Goal: Transaction & Acquisition: Book appointment/travel/reservation

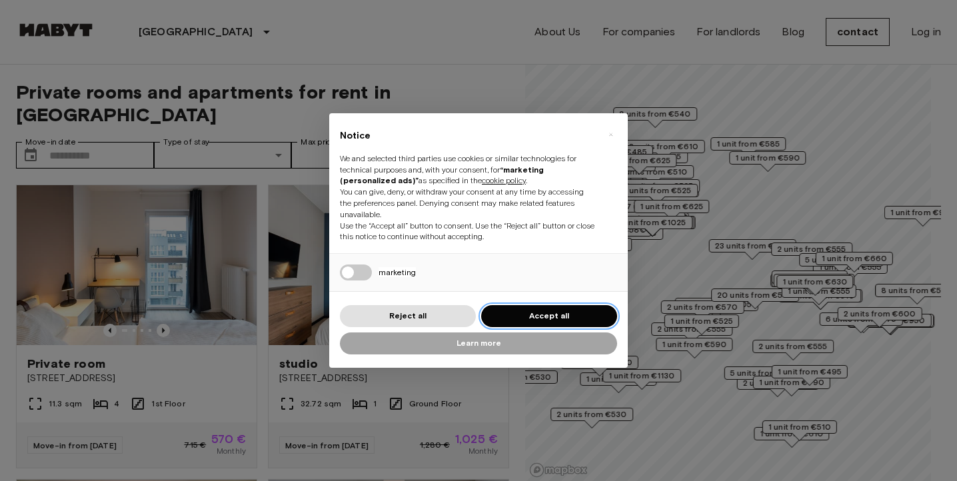
click at [538, 312] on font "Accept all" at bounding box center [549, 316] width 40 height 10
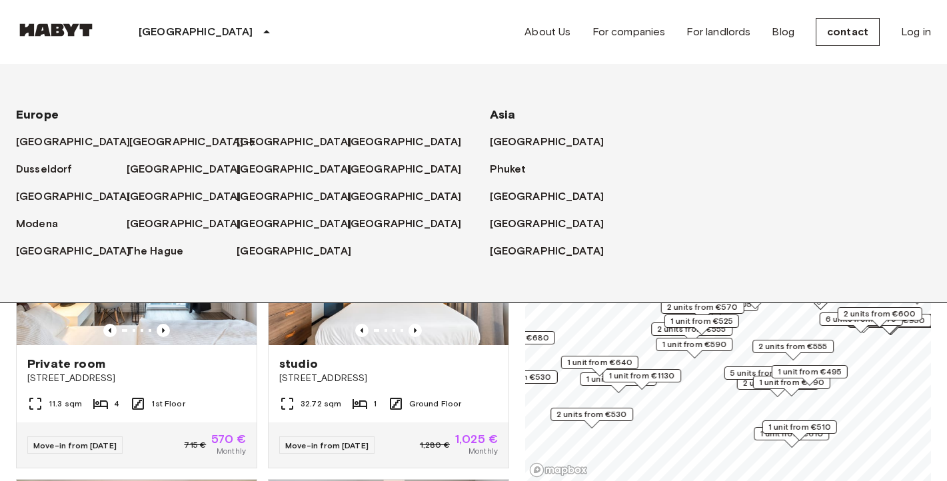
click at [142, 138] on font "[GEOGRAPHIC_DATA]" at bounding box center [186, 141] width 115 height 13
click at [142, 142] on font "[GEOGRAPHIC_DATA]" at bounding box center [186, 141] width 115 height 13
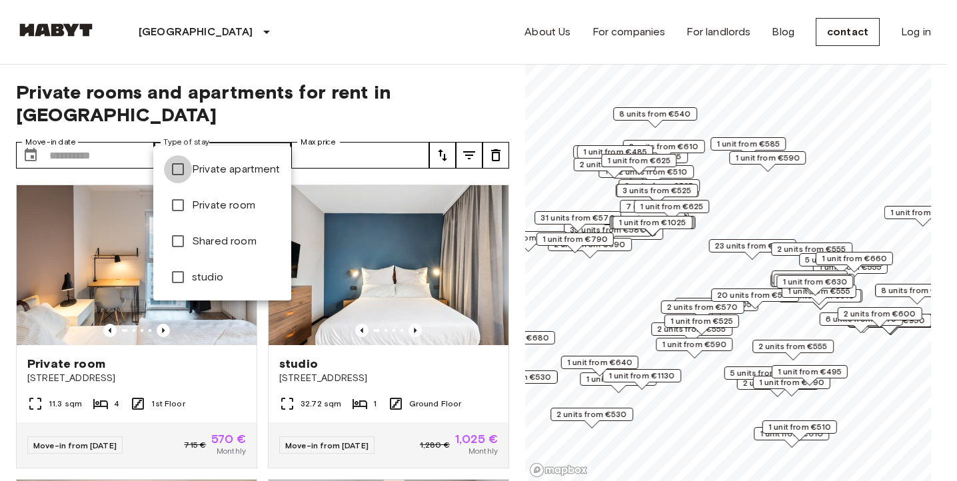
type input "**********"
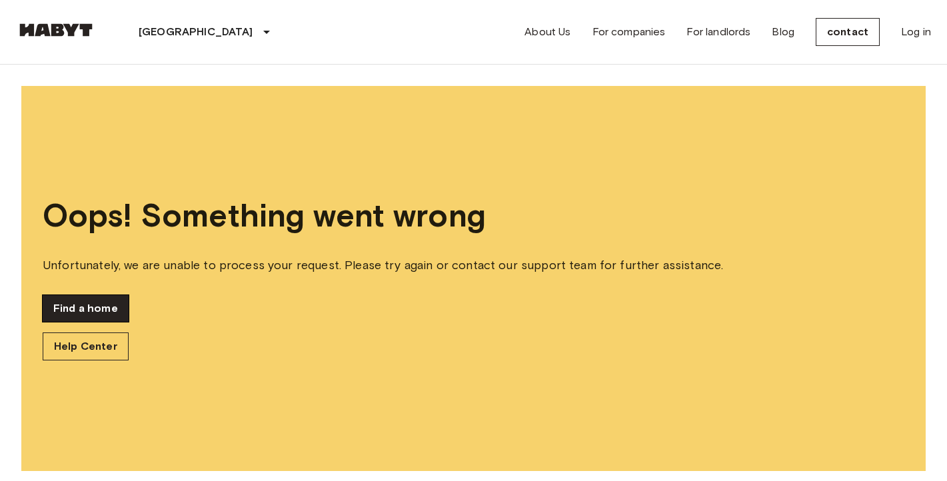
click at [84, 313] on font "Find a home" at bounding box center [85, 308] width 65 height 13
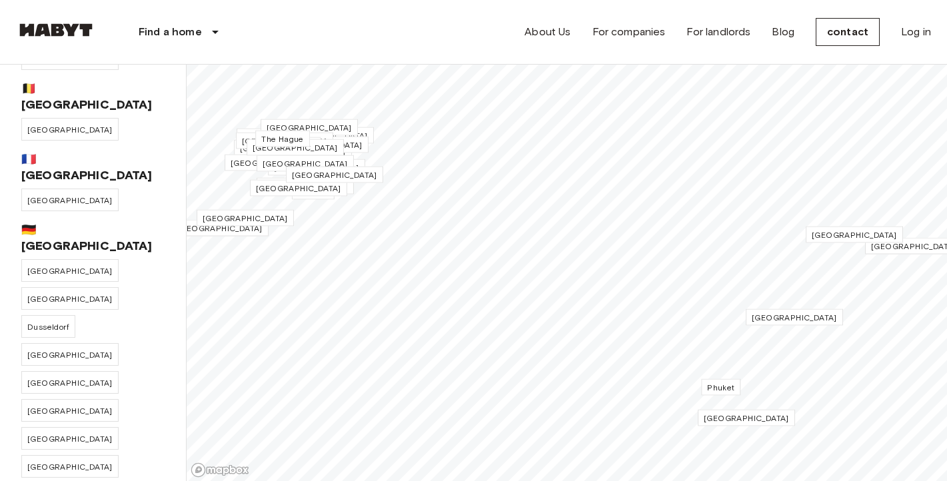
scroll to position [77, 0]
click at [40, 265] on font "[GEOGRAPHIC_DATA]" at bounding box center [69, 270] width 85 height 10
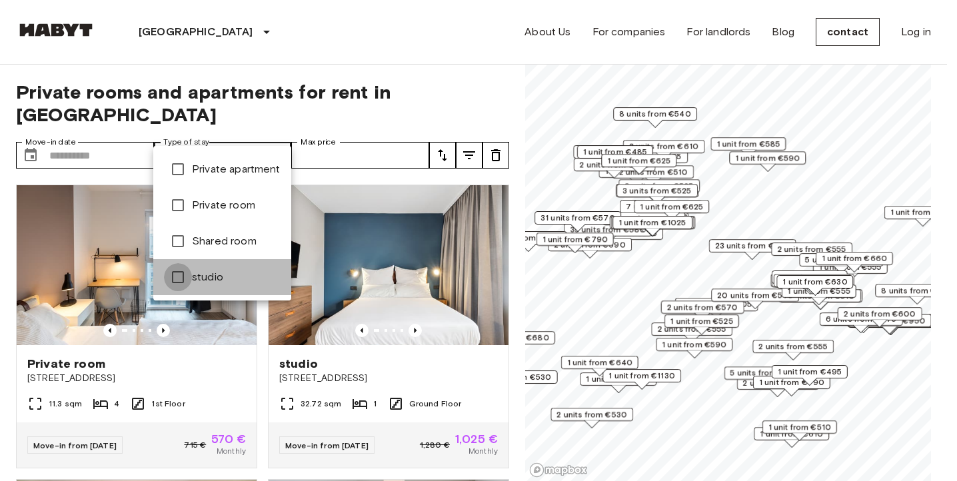
type input "******"
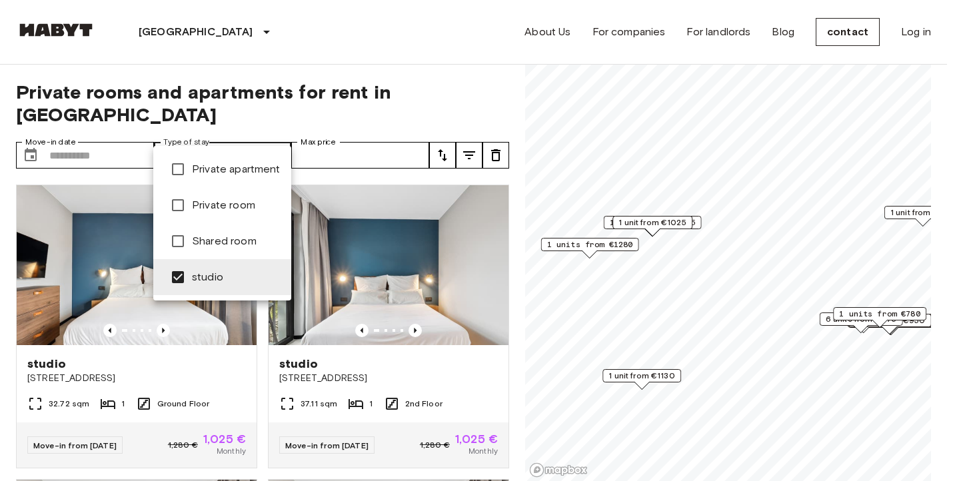
click at [403, 65] on div at bounding box center [478, 240] width 957 height 481
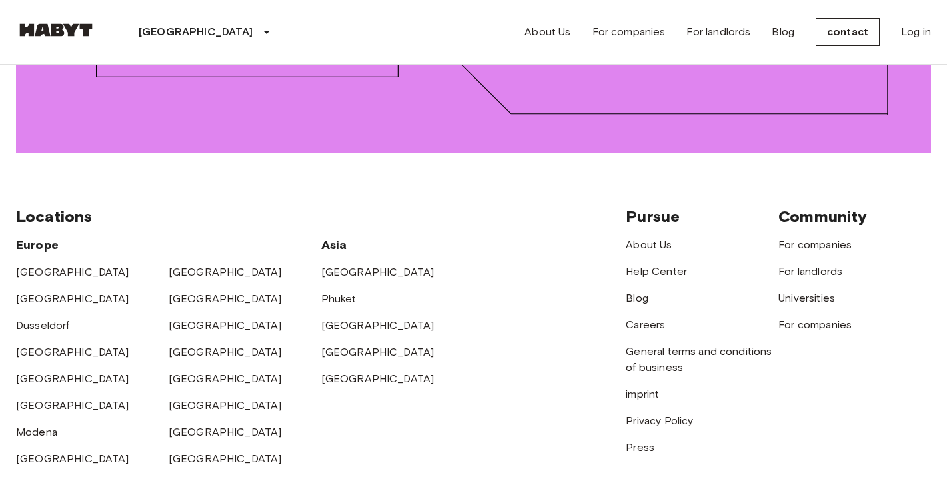
scroll to position [1884, 0]
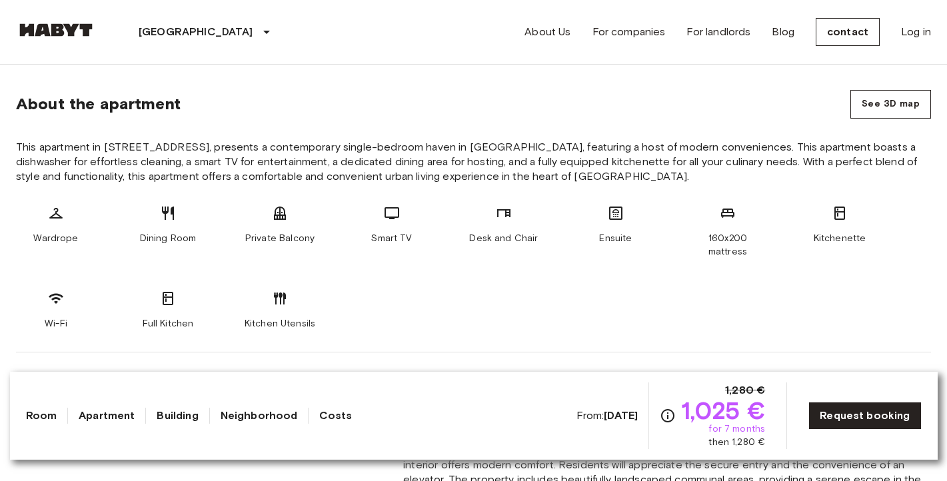
scroll to position [484, 0]
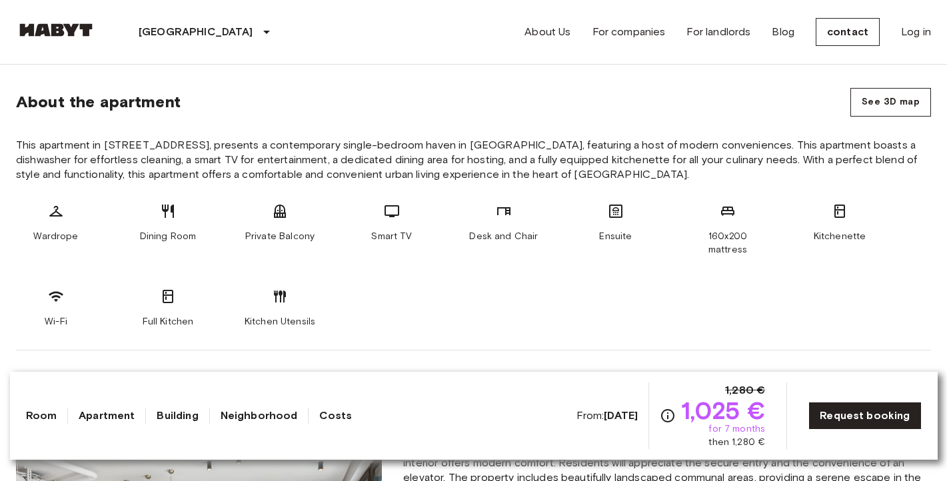
click at [514, 272] on div "Wardrope Dining Room Private Balcony Smart TV Desk and Chair Ensuite 160x200 ma…" at bounding box center [473, 265] width 915 height 125
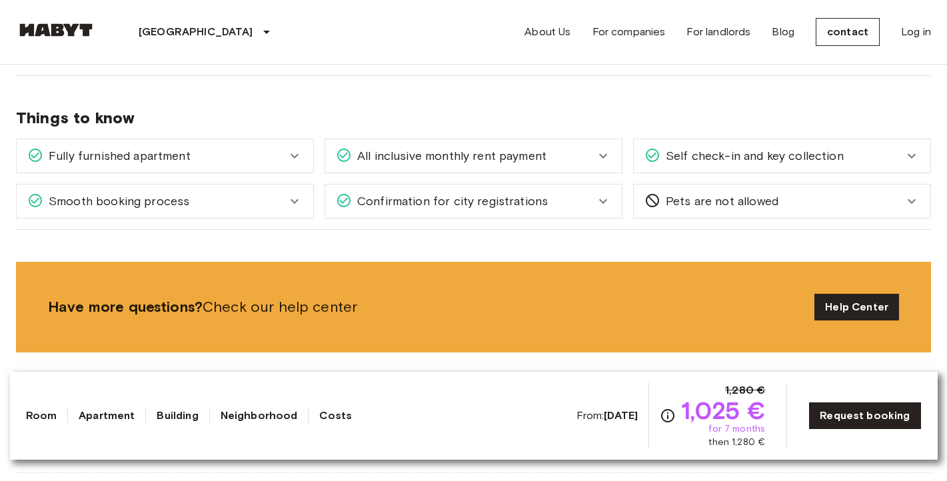
scroll to position [1454, 0]
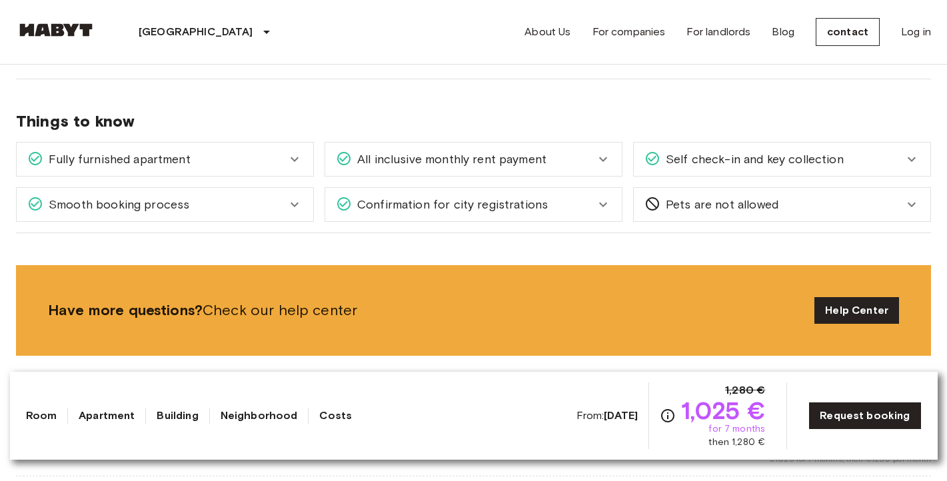
click at [293, 157] on icon at bounding box center [295, 159] width 8 height 5
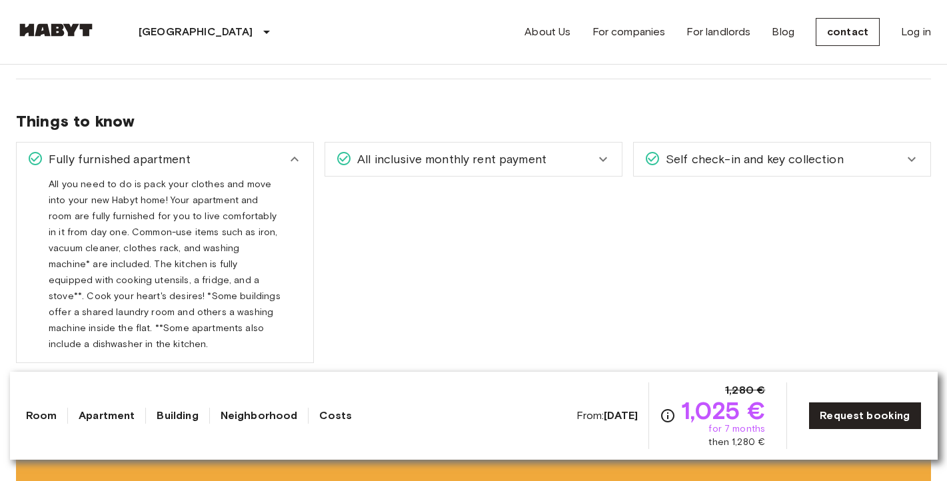
click at [293, 151] on icon at bounding box center [295, 159] width 16 height 16
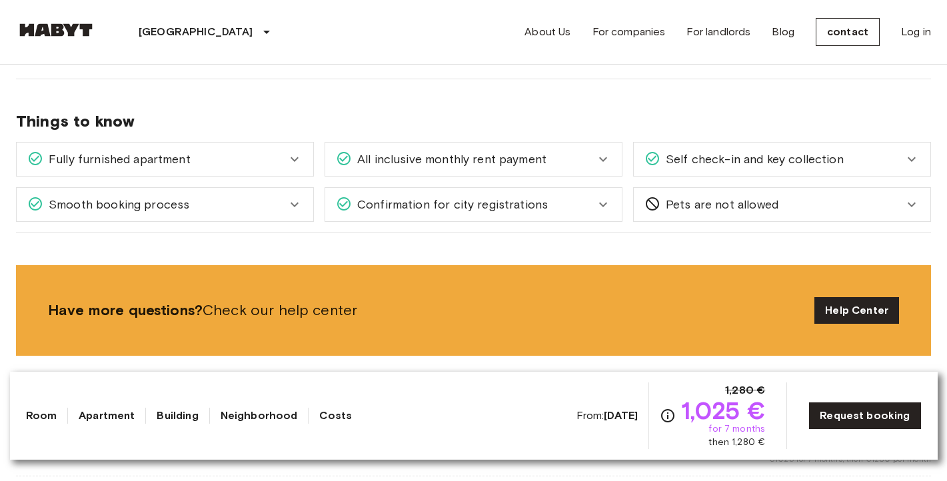
click at [410, 152] on font "All inclusive monthly rent payment" at bounding box center [451, 159] width 189 height 15
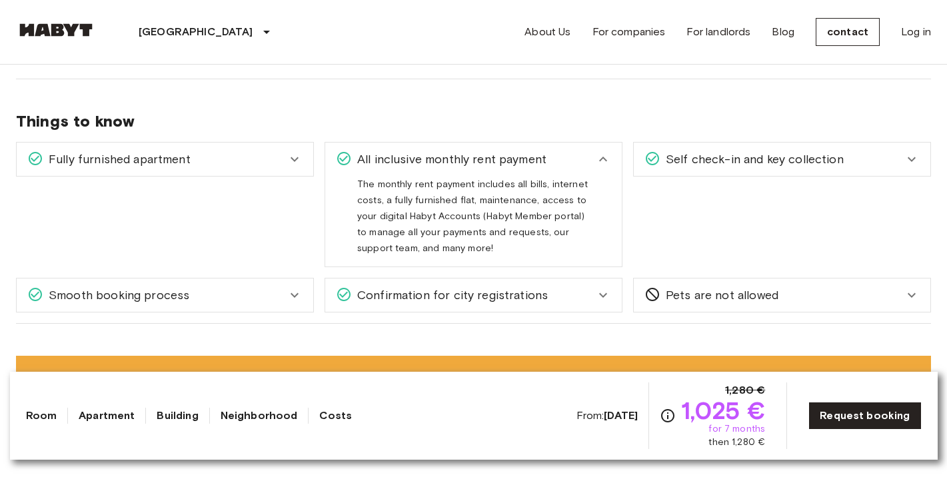
click at [410, 152] on font "All inclusive monthly rent payment" at bounding box center [451, 159] width 189 height 15
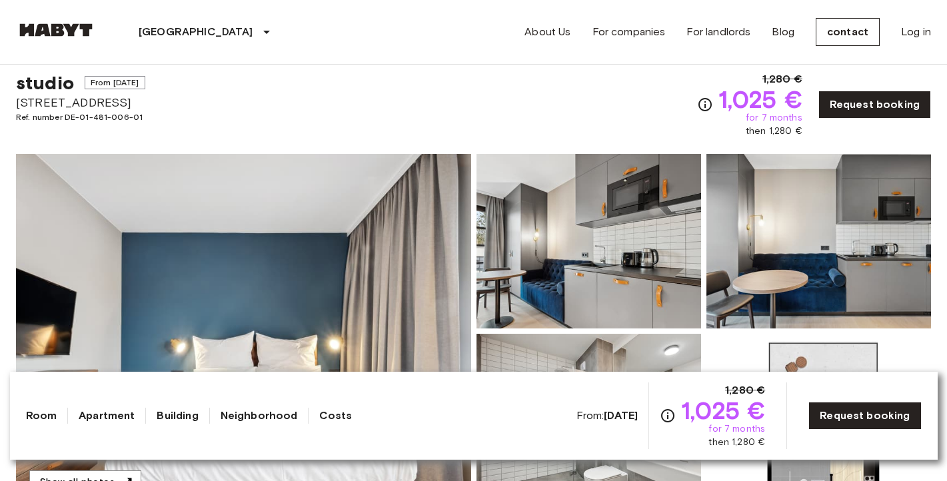
scroll to position [0, 0]
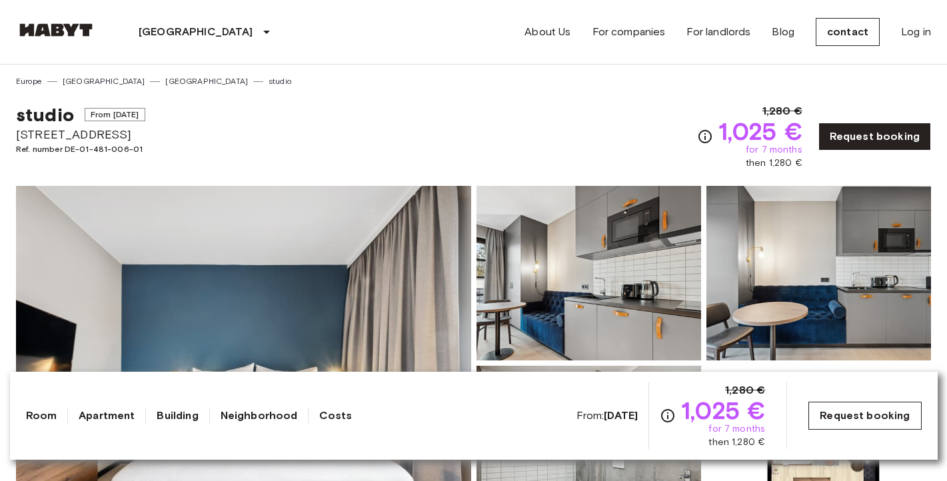
click at [858, 414] on font "Request booking" at bounding box center [865, 415] width 90 height 13
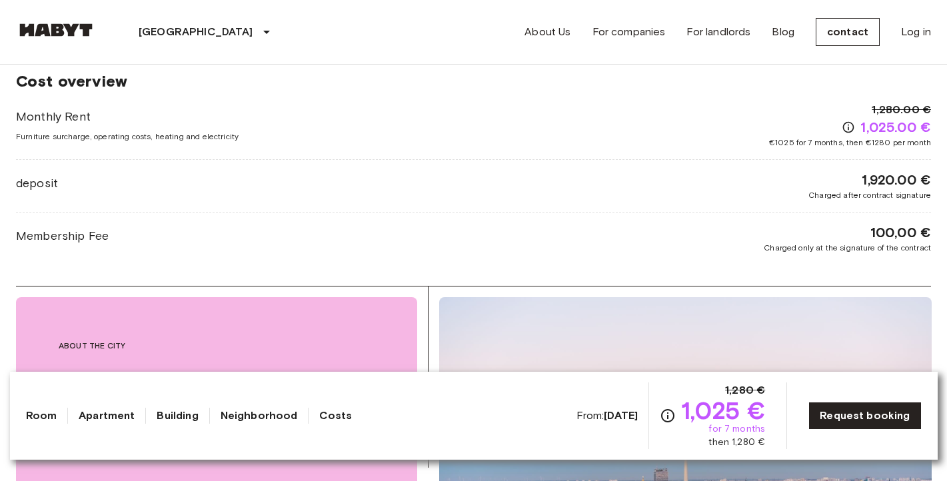
scroll to position [1880, 0]
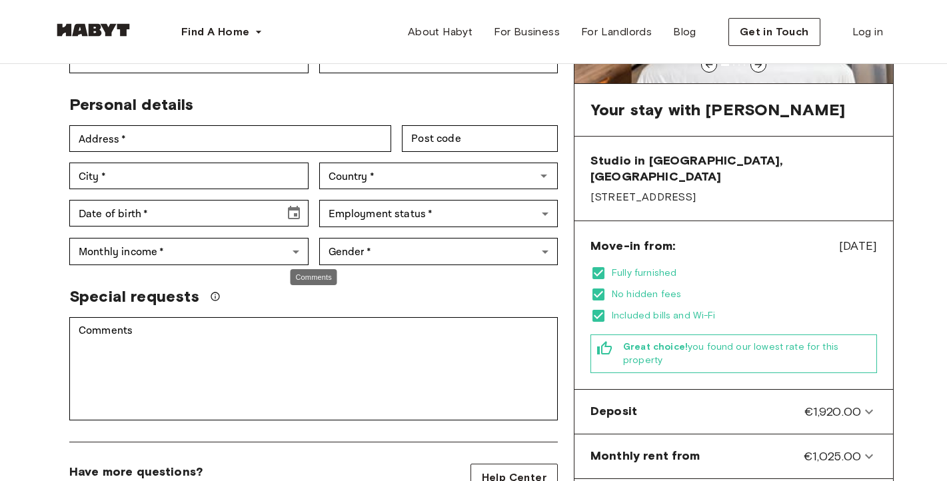
scroll to position [211, 0]
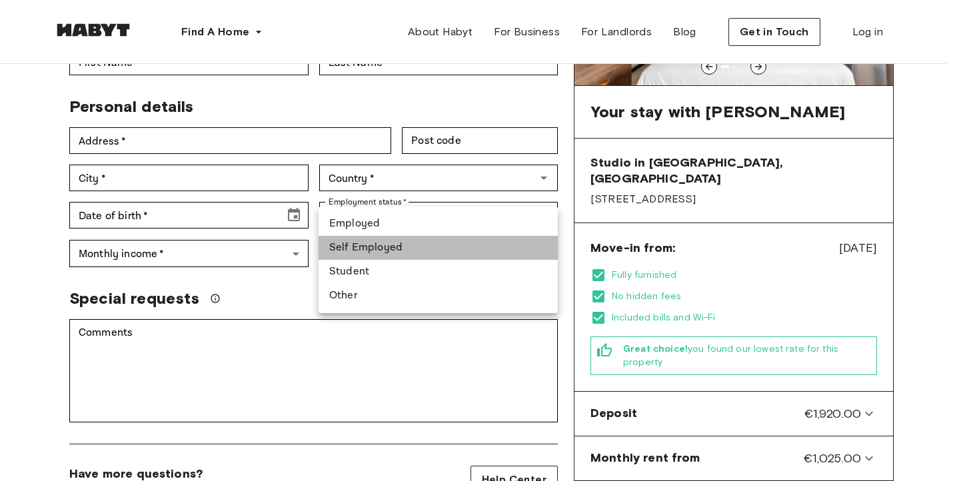
click at [379, 245] on li "Self Employed" at bounding box center [438, 248] width 239 height 24
type input "**********"
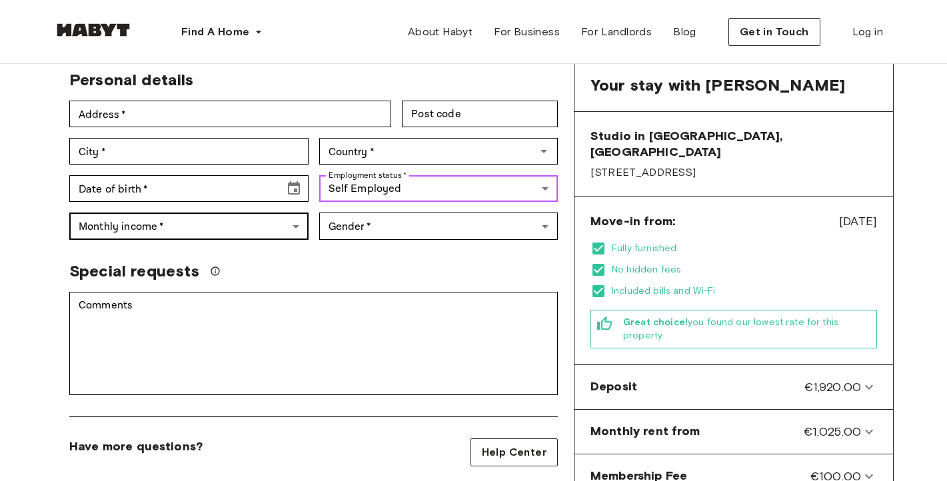
scroll to position [225, 0]
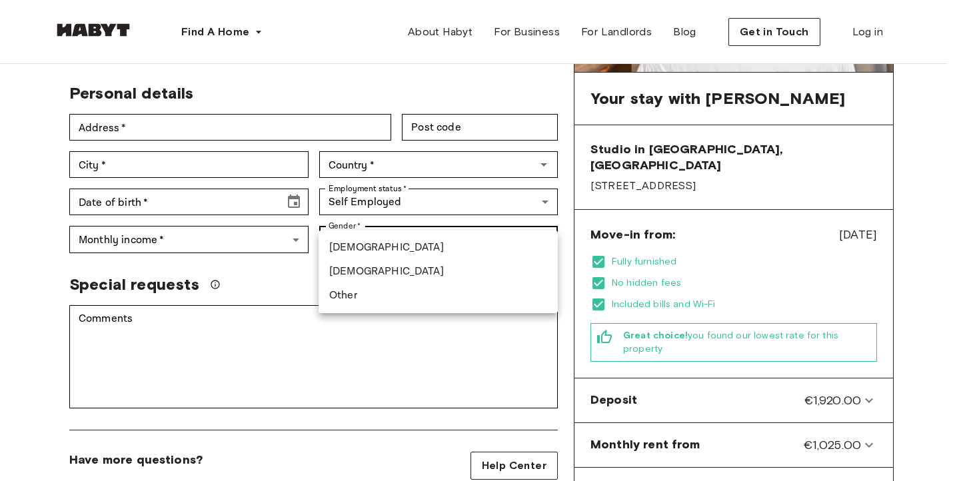
click at [404, 245] on li "Male" at bounding box center [438, 248] width 239 height 24
type input "****"
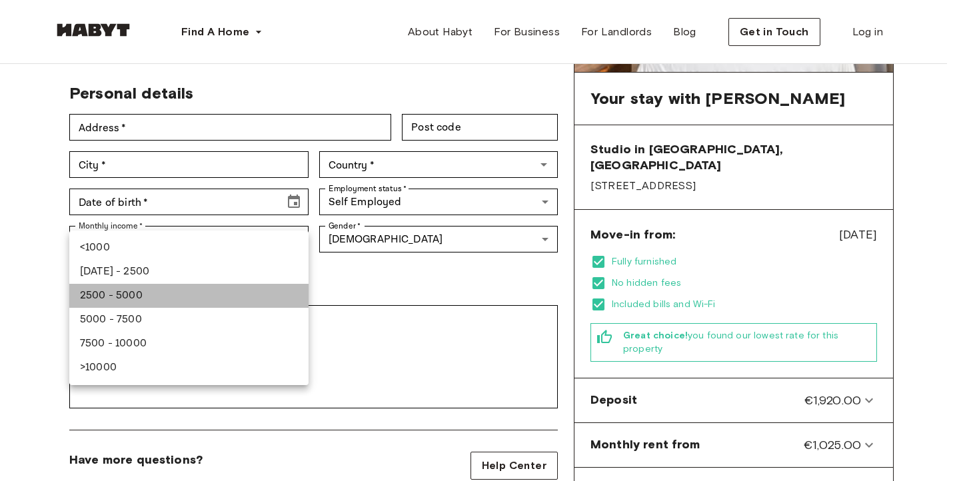
click at [228, 296] on li "2500 - 5000" at bounding box center [188, 296] width 239 height 24
type input "******"
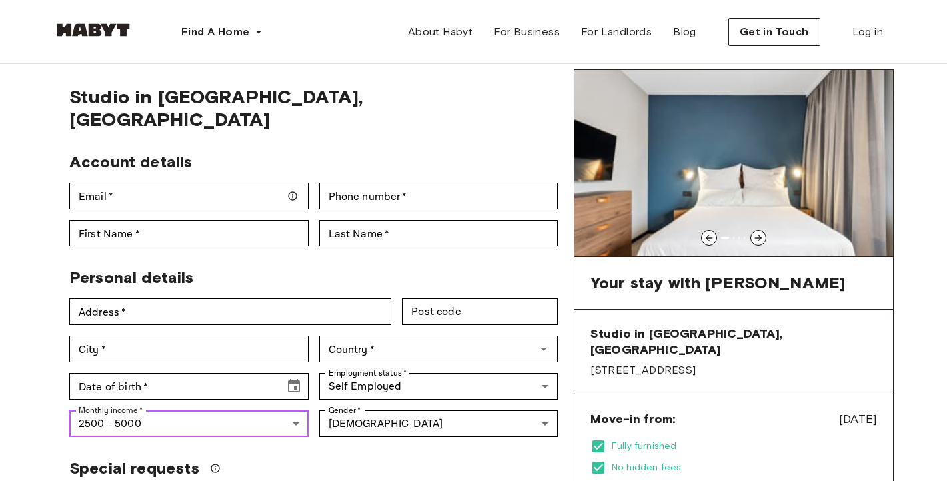
scroll to position [0, 0]
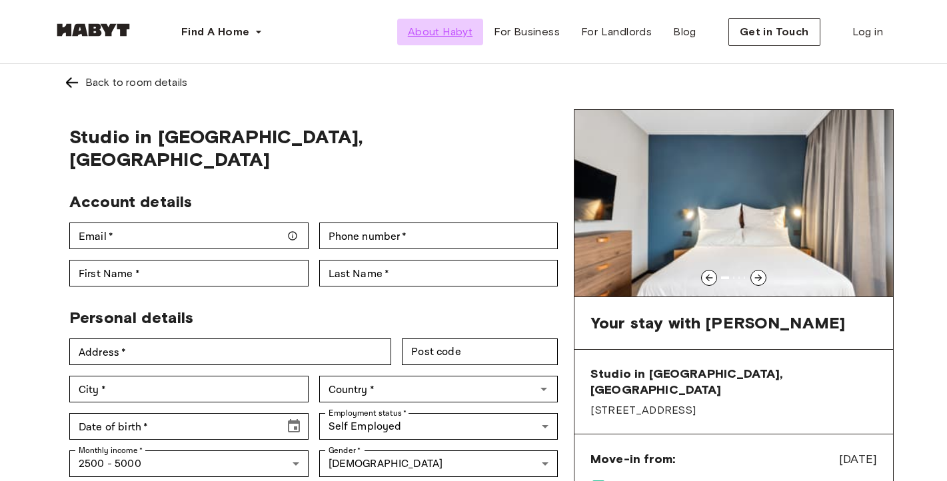
click at [441, 35] on span "About Habyt" at bounding box center [440, 32] width 65 height 16
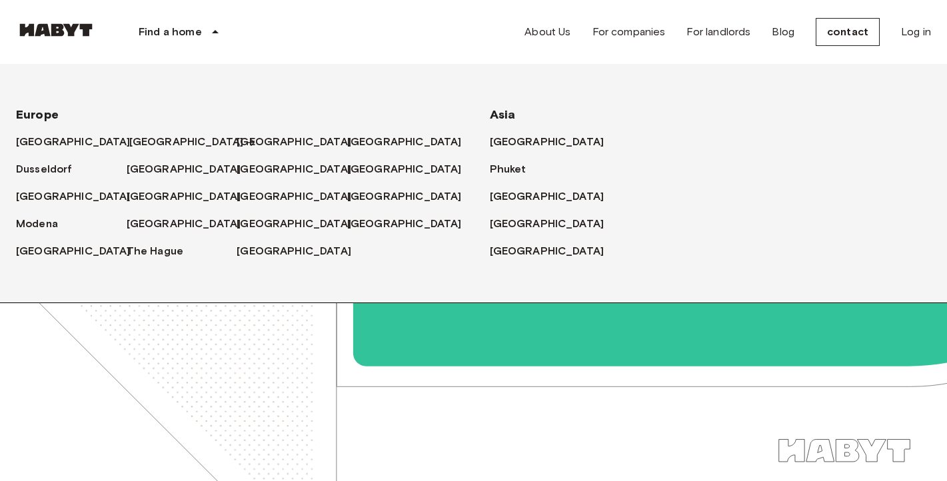
click at [140, 141] on font "[GEOGRAPHIC_DATA]" at bounding box center [186, 141] width 115 height 13
